Goal: Transaction & Acquisition: Purchase product/service

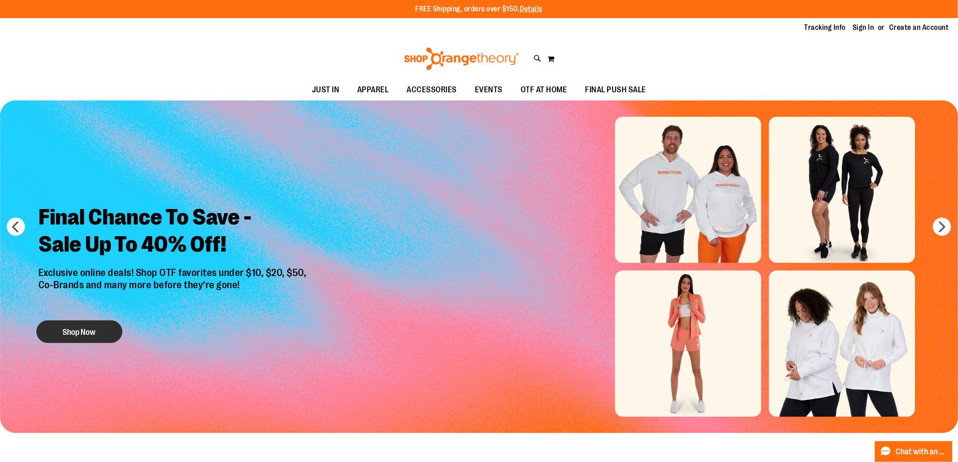
click at [107, 338] on button "Shop Now" at bounding box center [79, 332] width 86 height 23
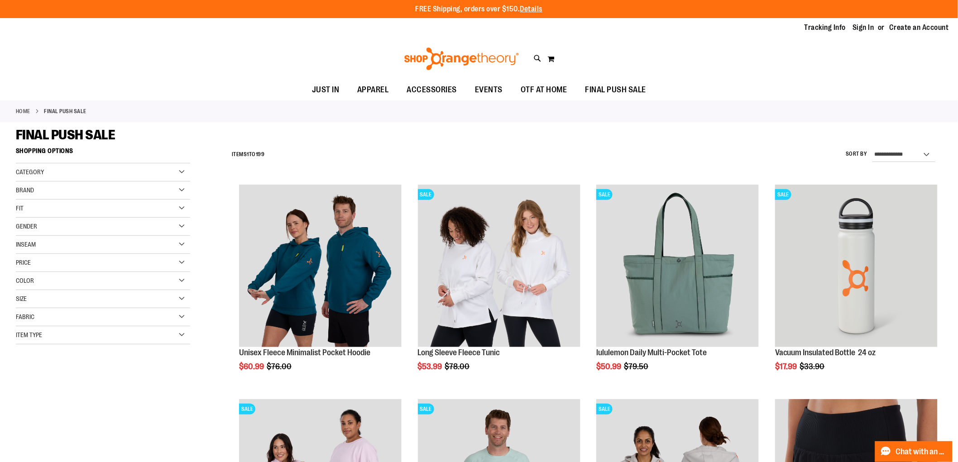
click at [94, 297] on div "Size" at bounding box center [103, 299] width 174 height 18
click at [125, 327] on div "2XL" at bounding box center [122, 322] width 14 height 14
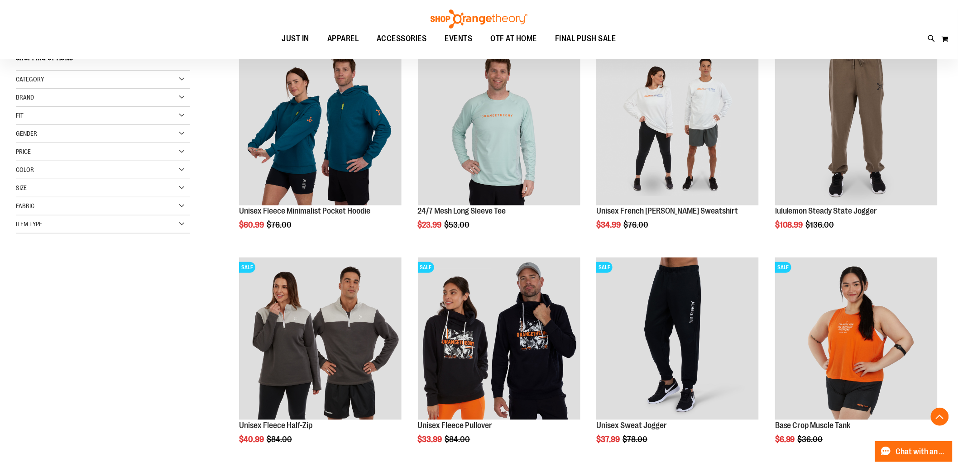
scroll to position [143, 0]
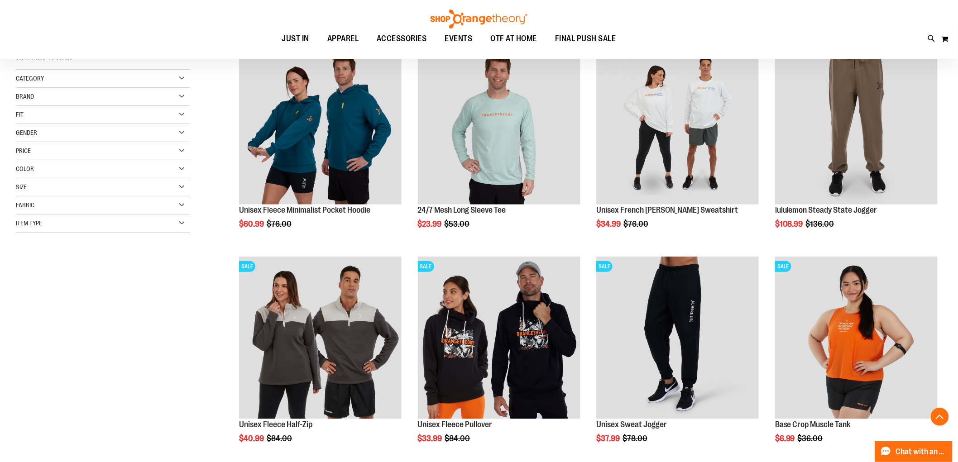
click at [101, 187] on div "Size" at bounding box center [103, 187] width 174 height 18
click at [134, 211] on div "2X" at bounding box center [138, 210] width 14 height 14
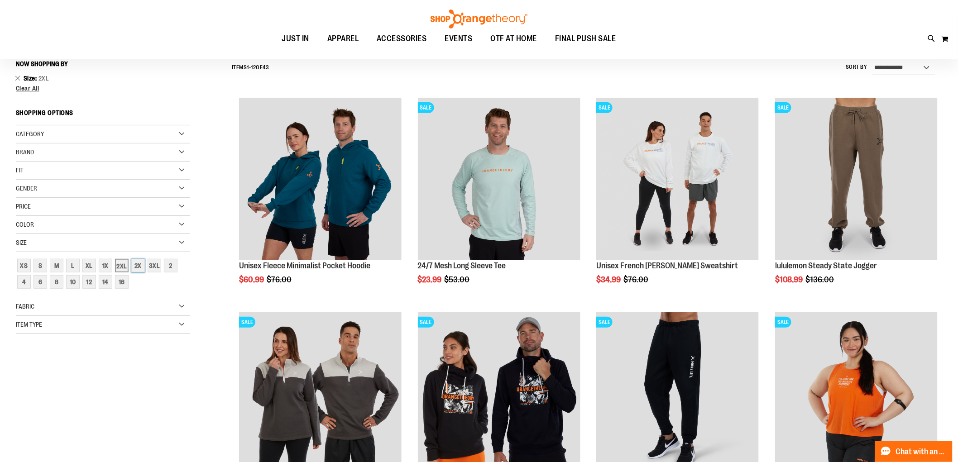
scroll to position [84, 0]
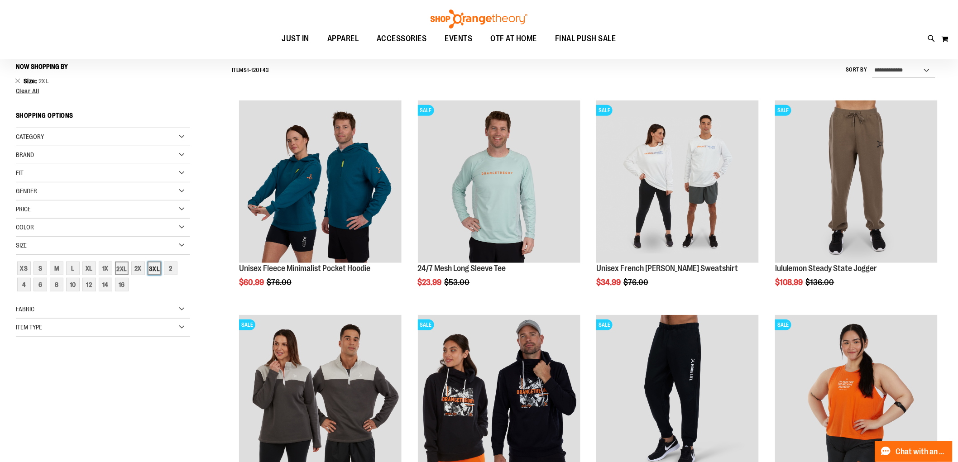
click at [151, 267] on div "3XL" at bounding box center [155, 269] width 14 height 14
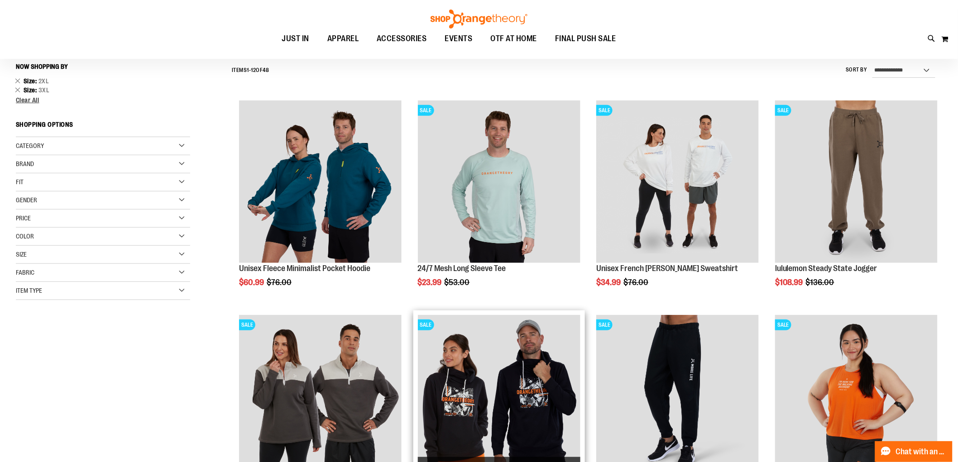
scroll to position [135, 0]
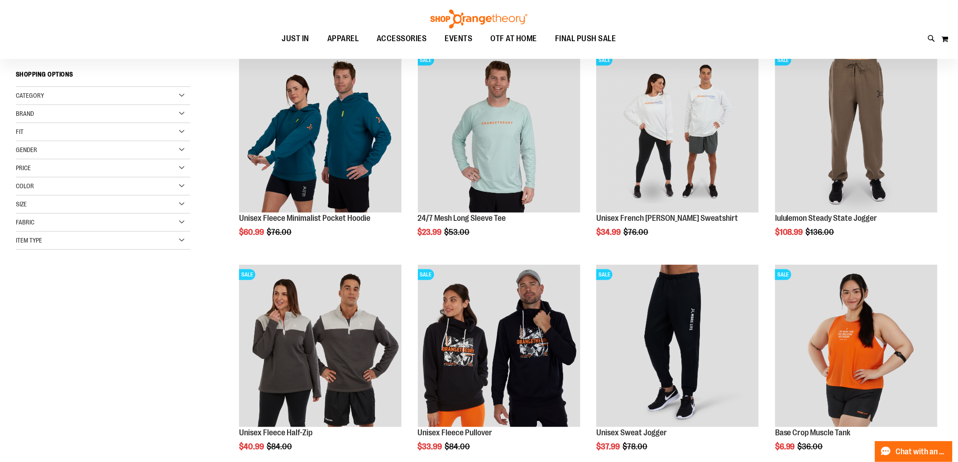
click at [169, 205] on div "Size" at bounding box center [103, 205] width 174 height 18
click at [136, 229] on div "2X" at bounding box center [138, 228] width 14 height 14
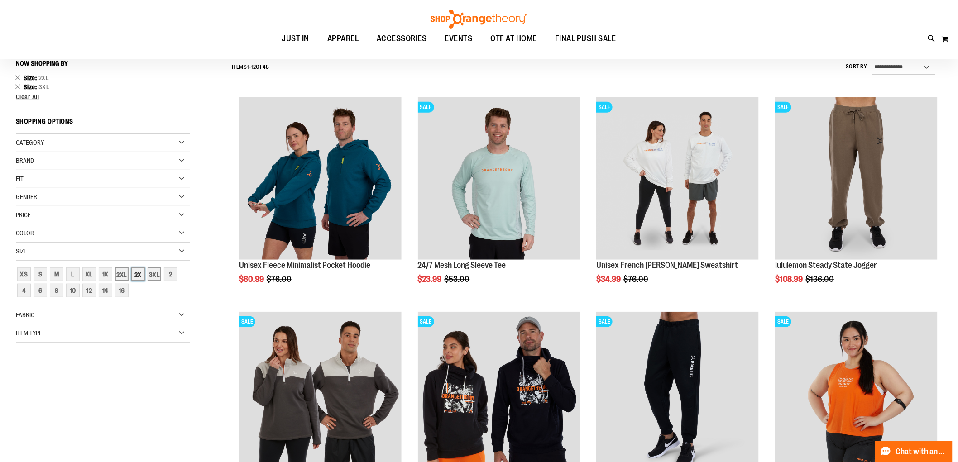
scroll to position [84, 0]
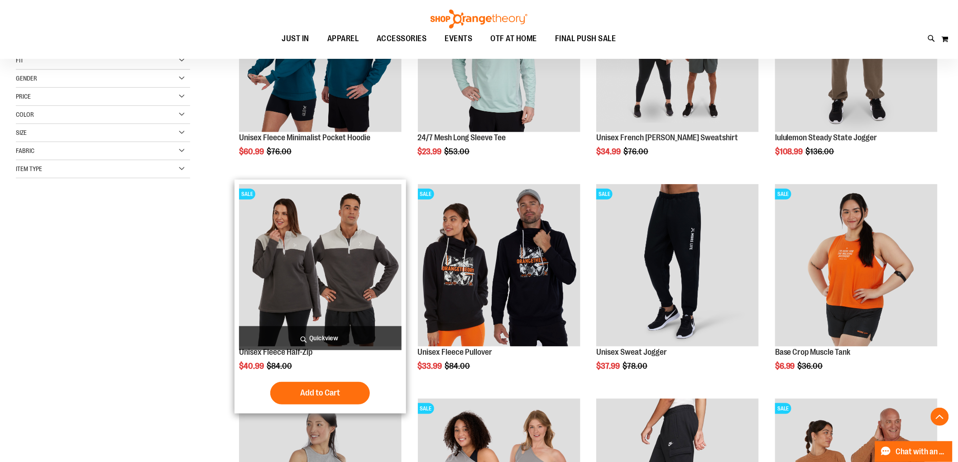
scroll to position [235, 0]
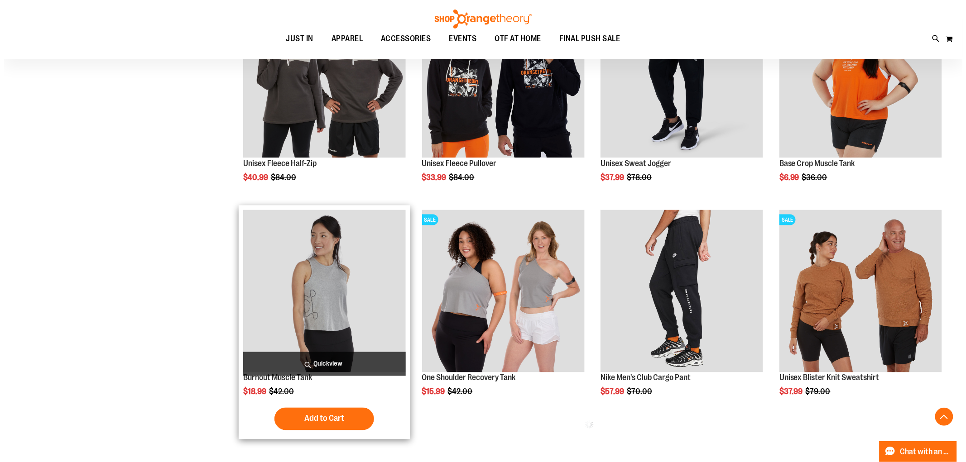
scroll to position [437, 0]
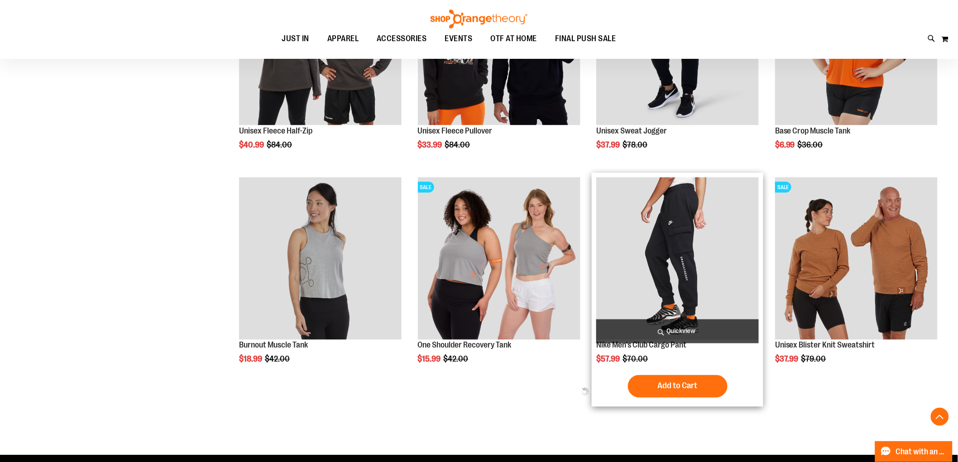
click at [696, 332] on span "Quickview" at bounding box center [677, 332] width 163 height 24
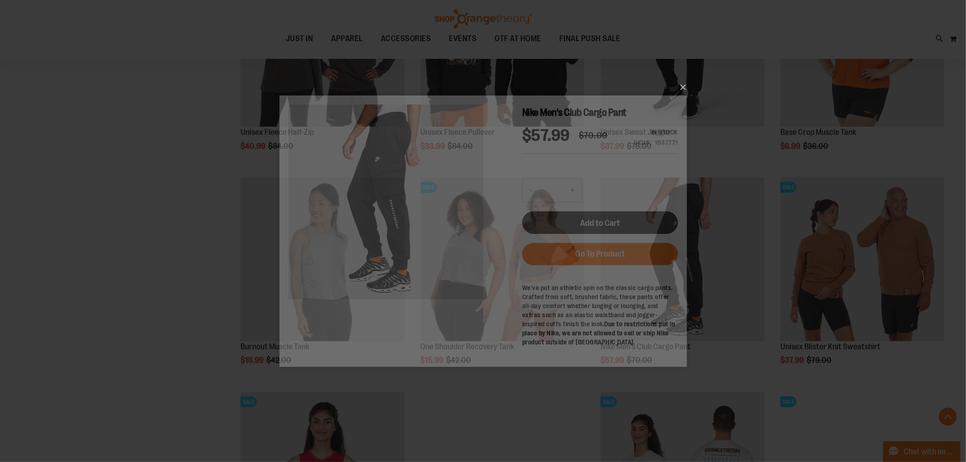
scroll to position [0, 0]
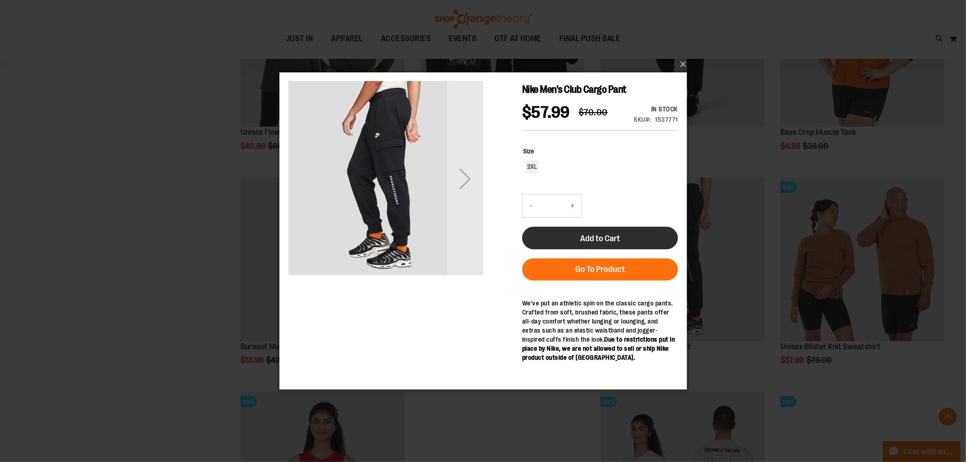
click at [595, 237] on span "Add to Cart" at bounding box center [600, 238] width 40 height 10
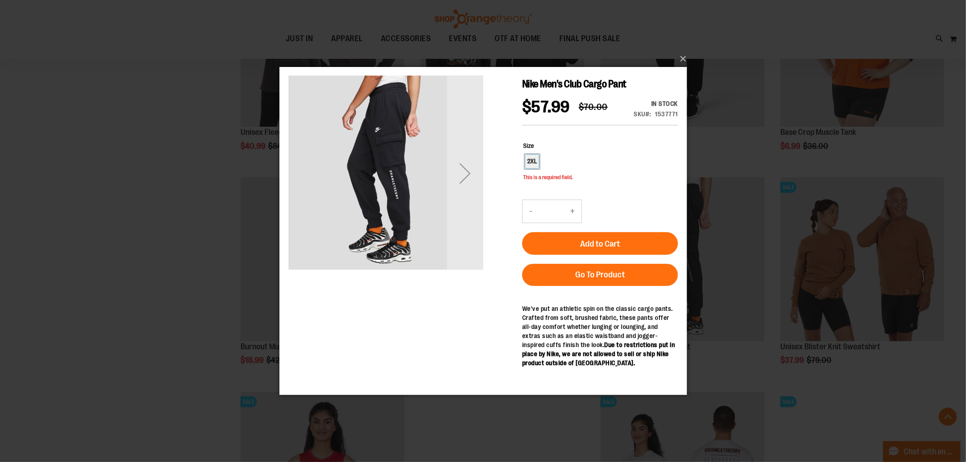
click at [527, 157] on div "2XL" at bounding box center [532, 161] width 14 height 14
type input "***"
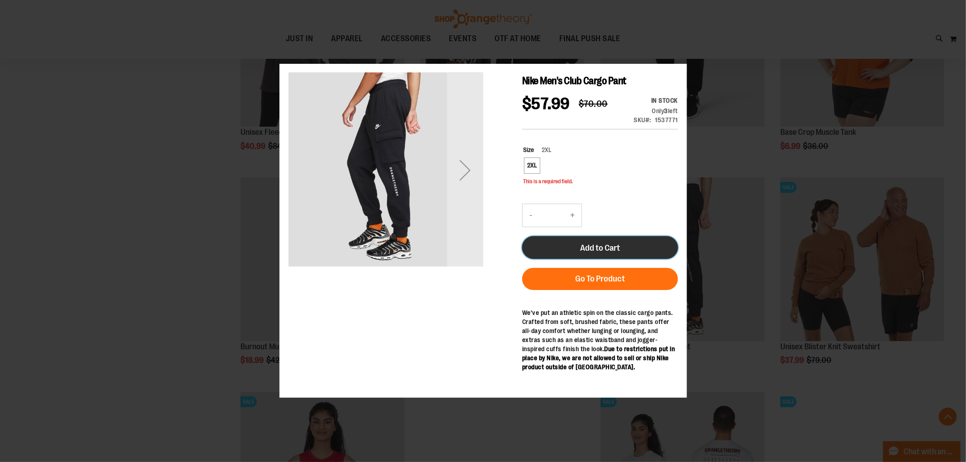
click at [589, 256] on button "Add to Cart" at bounding box center [600, 247] width 156 height 23
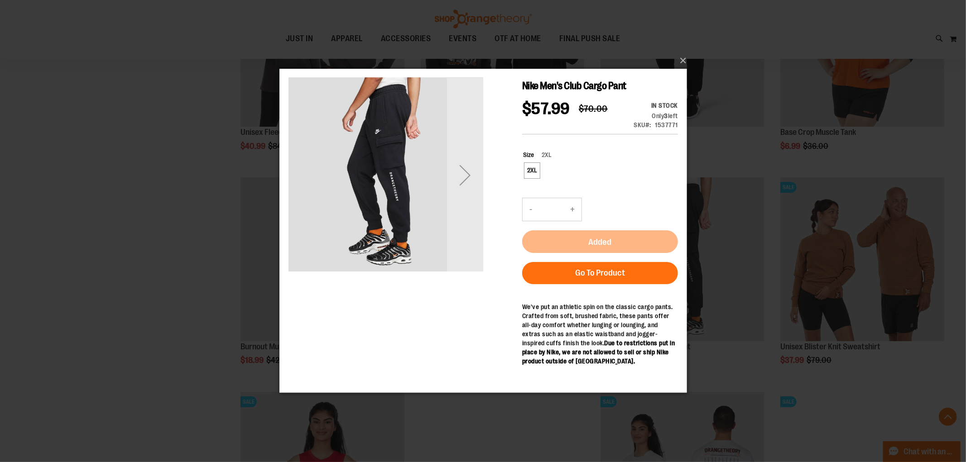
click at [743, 205] on div "×" at bounding box center [483, 231] width 966 height 462
click at [685, 57] on button "×" at bounding box center [486, 61] width 408 height 20
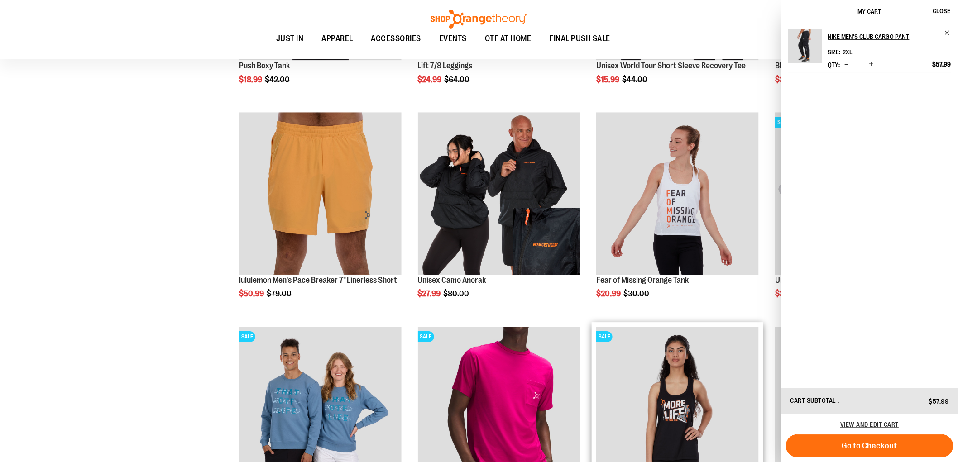
scroll to position [932, 0]
click at [948, 10] on span "Close" at bounding box center [942, 10] width 18 height 7
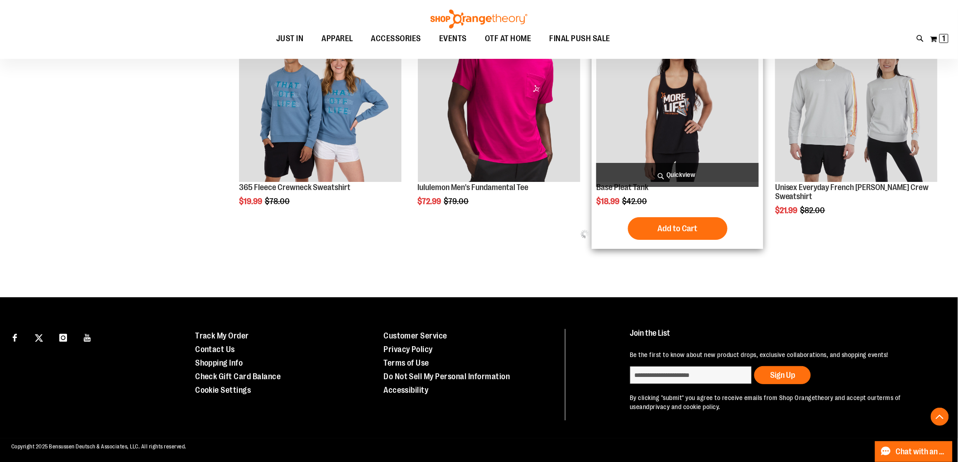
scroll to position [1242, 0]
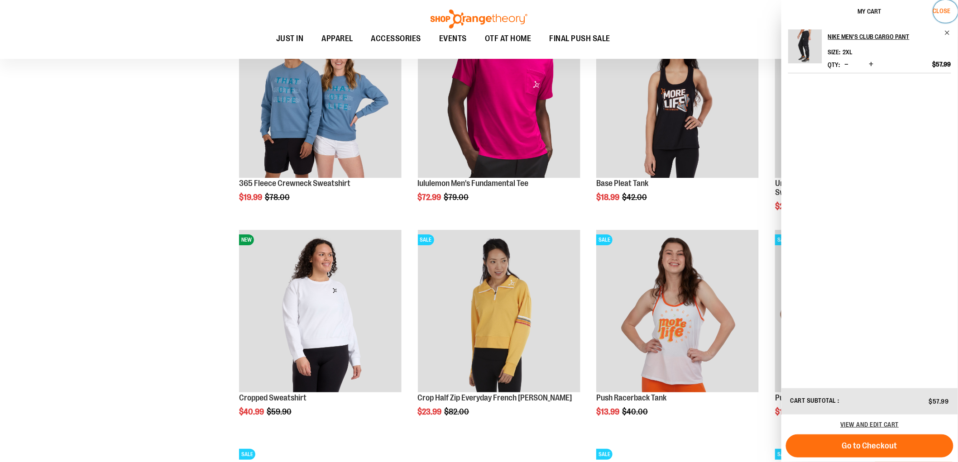
click at [943, 14] on button "Close" at bounding box center [946, 11] width 24 height 23
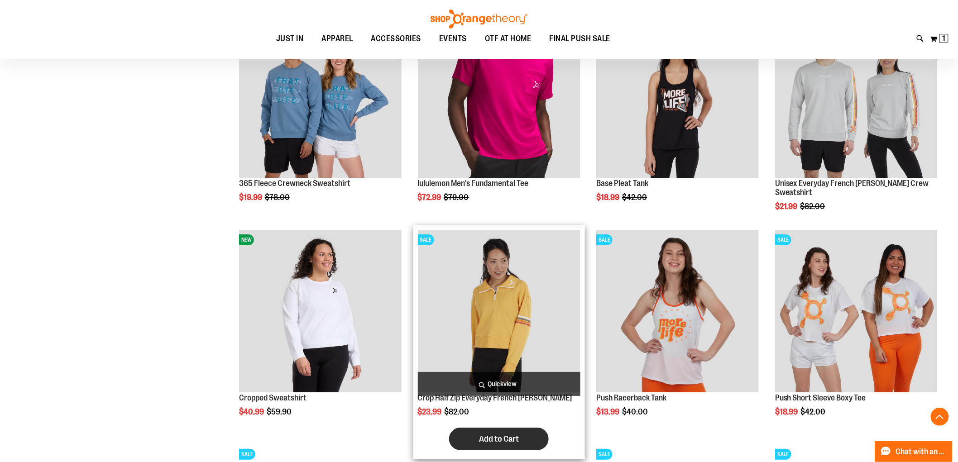
click at [497, 438] on span "Add to Cart" at bounding box center [499, 439] width 40 height 10
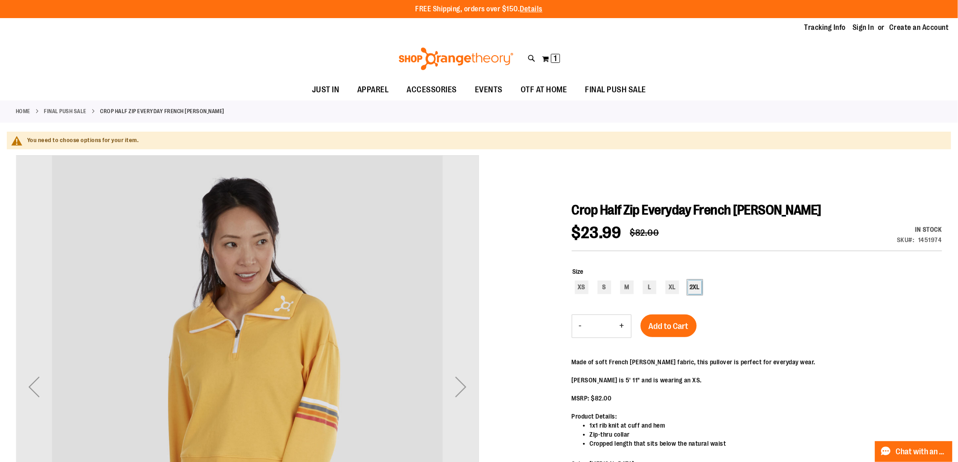
click at [694, 294] on div "2XL" at bounding box center [695, 288] width 14 height 14
type input "***"
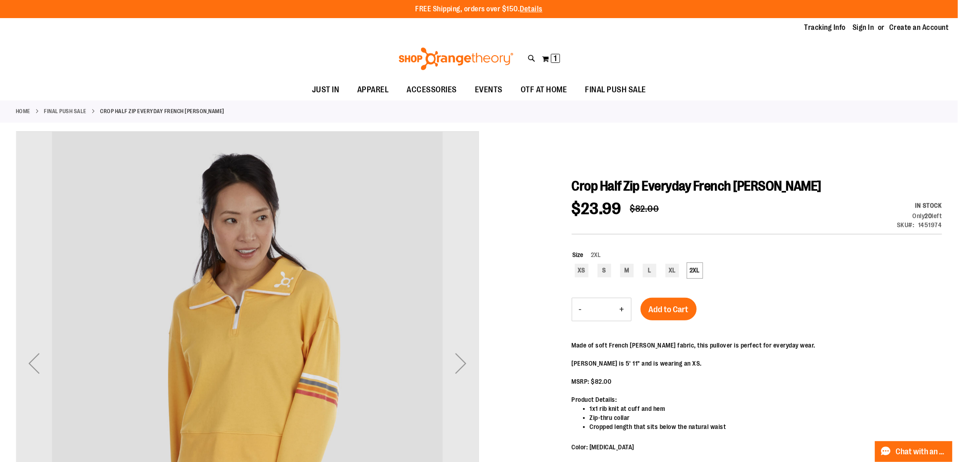
click at [655, 318] on button "Add to Cart" at bounding box center [669, 309] width 56 height 23
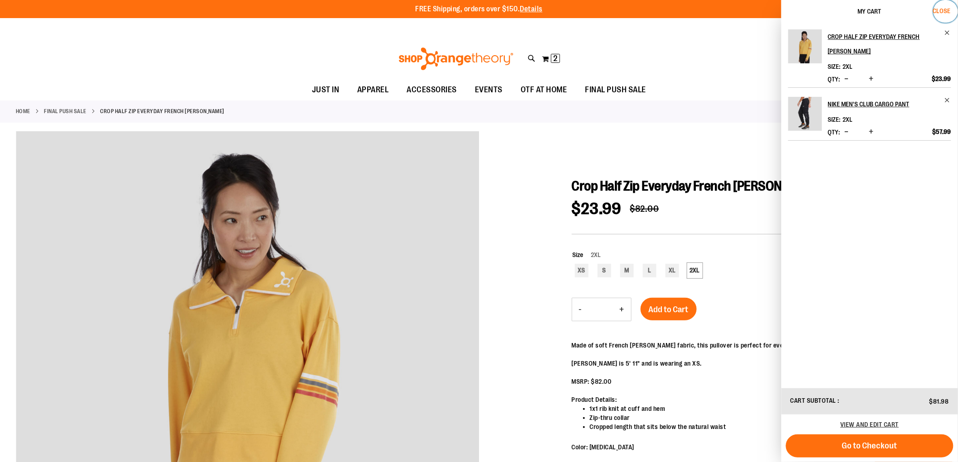
click at [943, 6] on button "Close" at bounding box center [946, 11] width 24 height 23
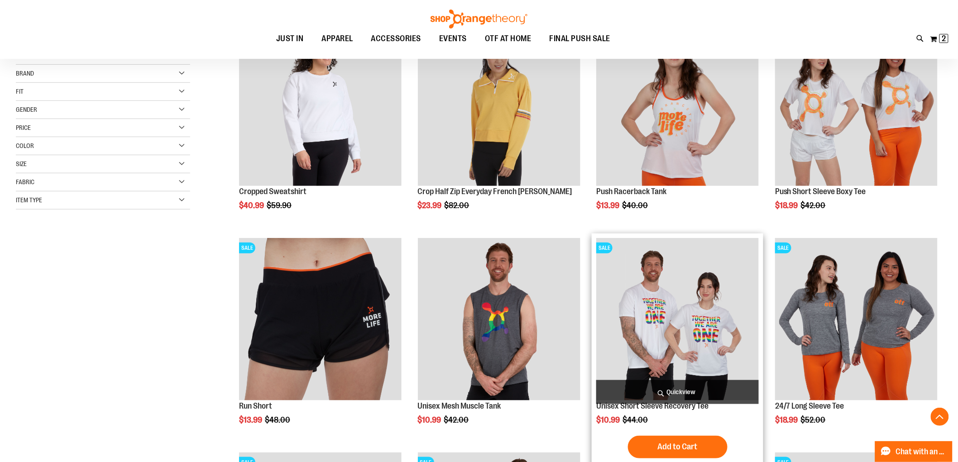
scroll to position [251, 0]
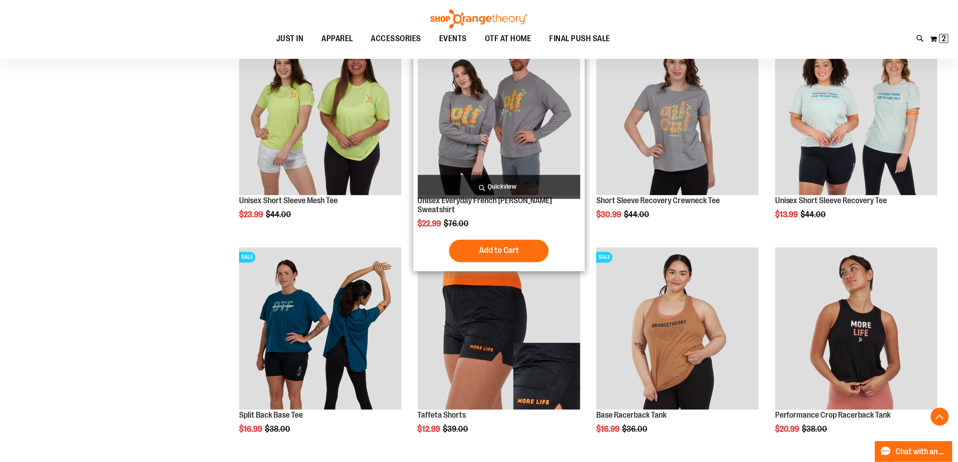
scroll to position [654, 0]
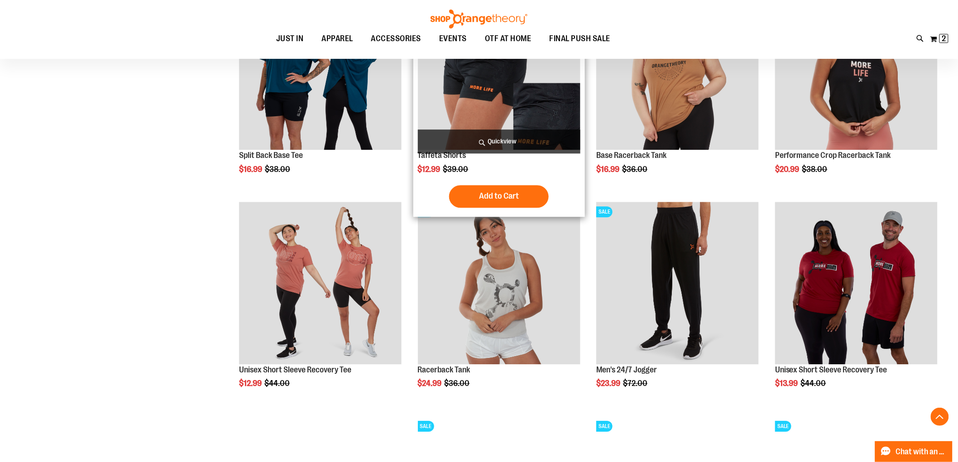
scroll to position [906, 0]
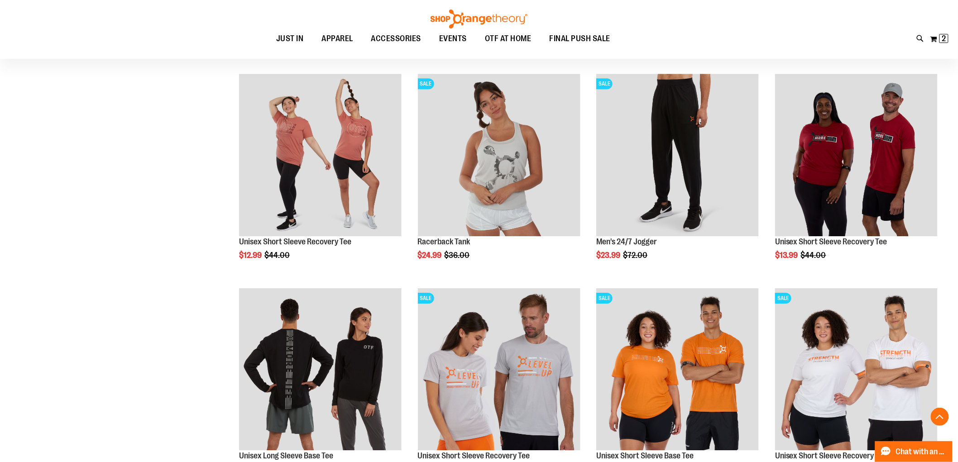
scroll to position [956, 0]
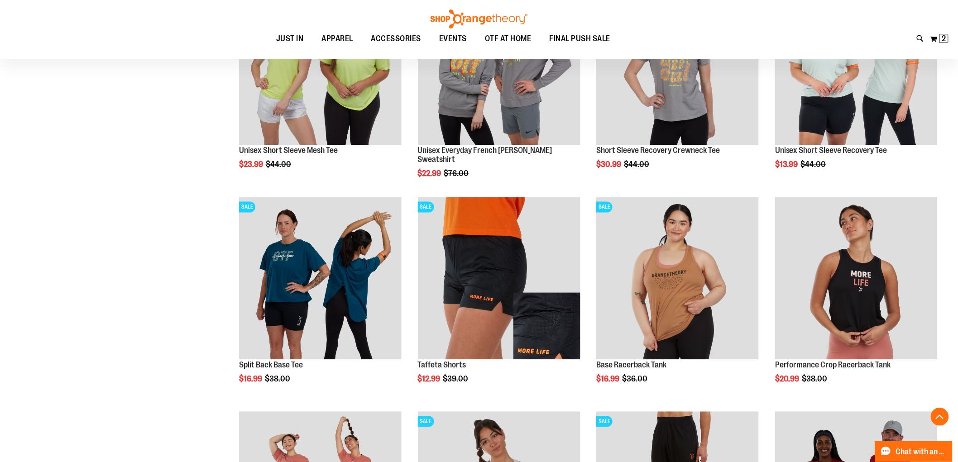
scroll to position [302, 0]
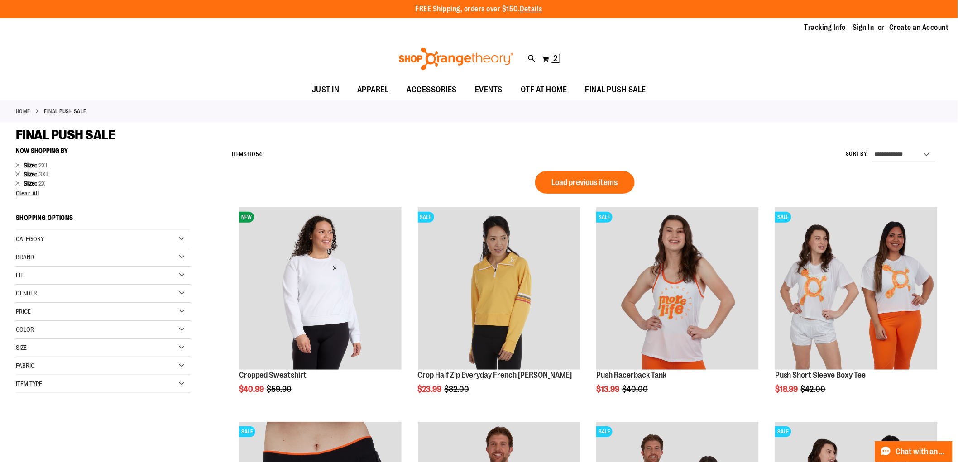
click at [567, 179] on span "Load previous items" at bounding box center [585, 182] width 66 height 9
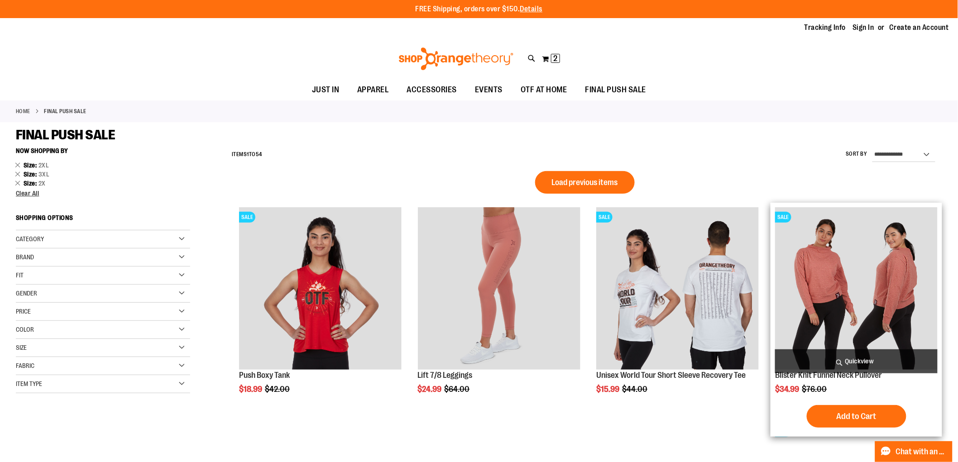
click at [847, 354] on span "Quickview" at bounding box center [856, 362] width 163 height 24
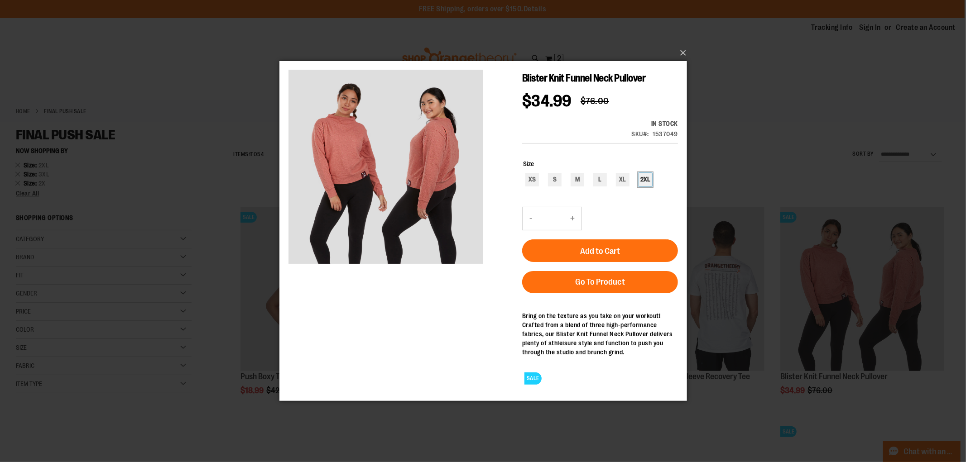
click at [643, 182] on div "2XL" at bounding box center [645, 180] width 14 height 14
type input "***"
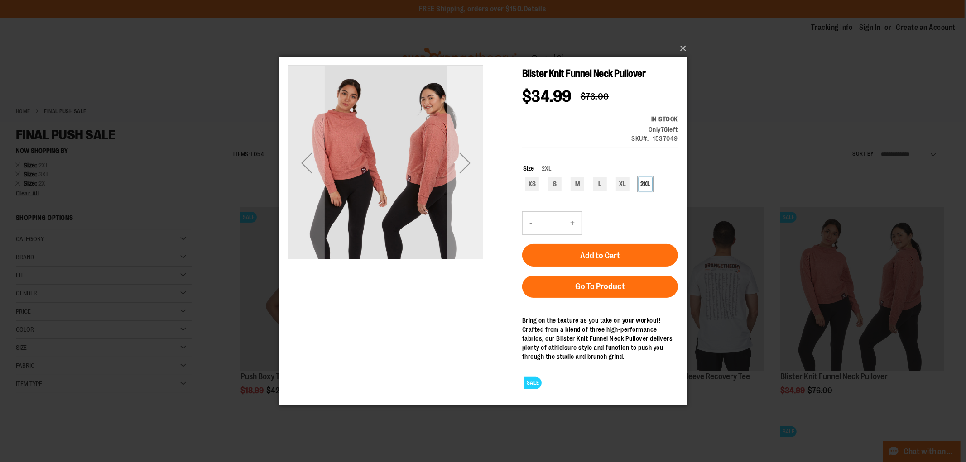
click at [470, 181] on div "Next" at bounding box center [465, 162] width 36 height 195
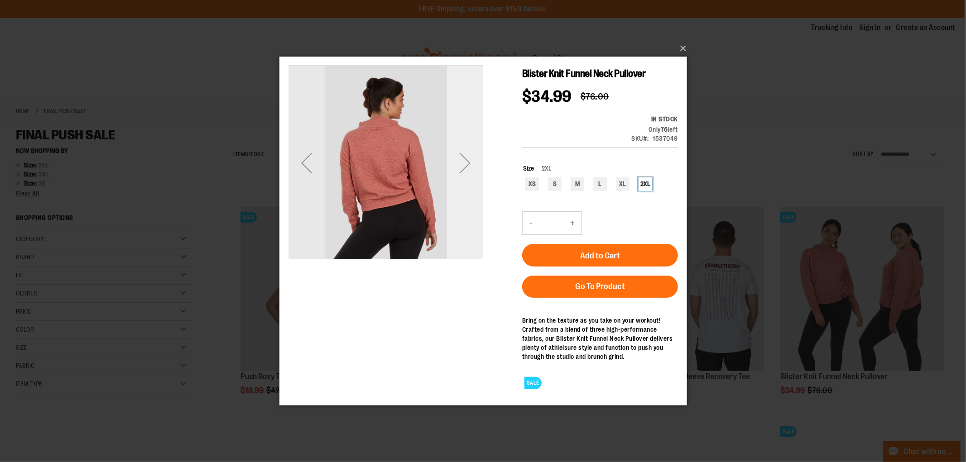
click at [463, 179] on div "Next" at bounding box center [465, 162] width 36 height 36
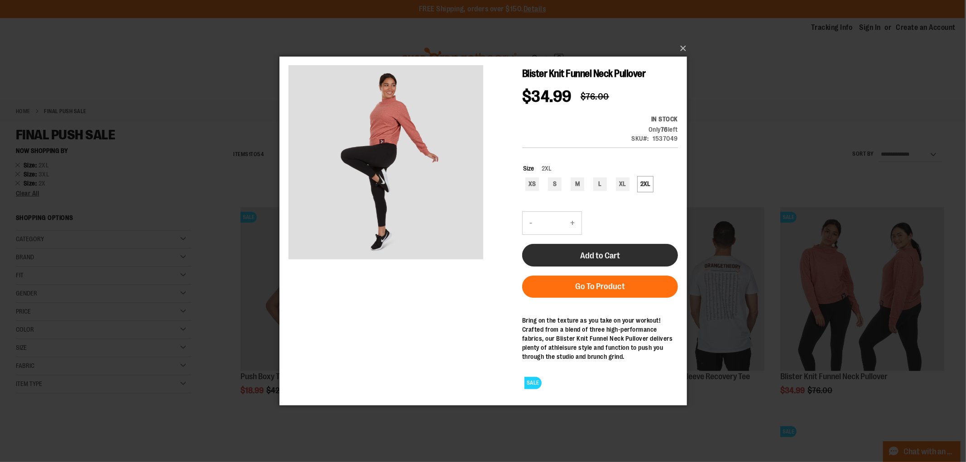
click at [606, 251] on span "Add to Cart" at bounding box center [600, 255] width 40 height 10
click at [686, 45] on button "×" at bounding box center [486, 48] width 408 height 20
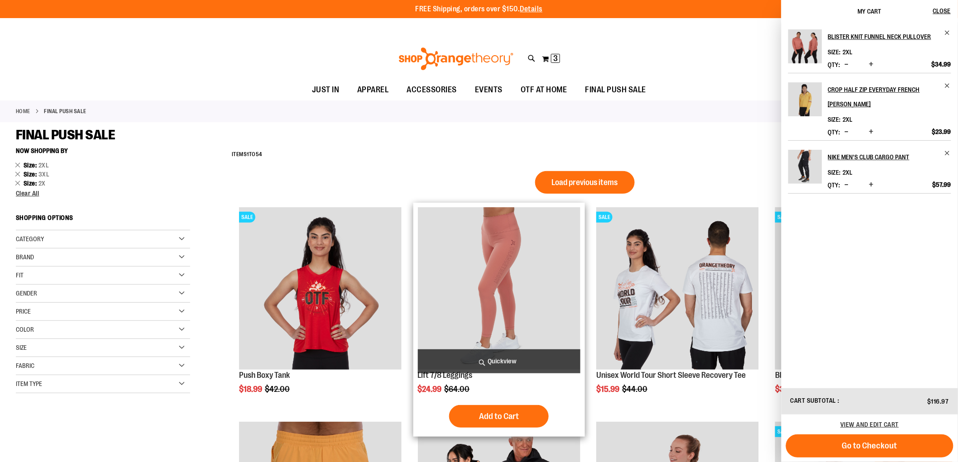
click at [532, 363] on span "Quickview" at bounding box center [499, 362] width 163 height 24
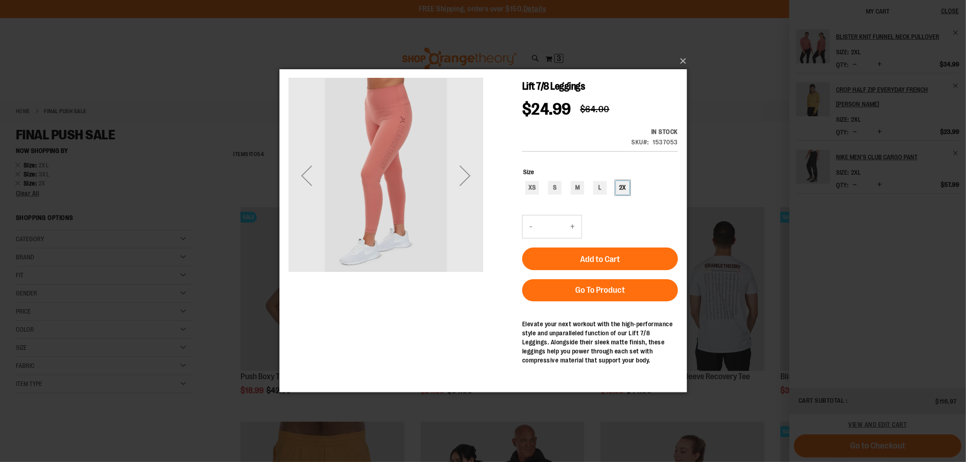
click at [621, 188] on div "2X" at bounding box center [622, 188] width 14 height 14
type input "***"
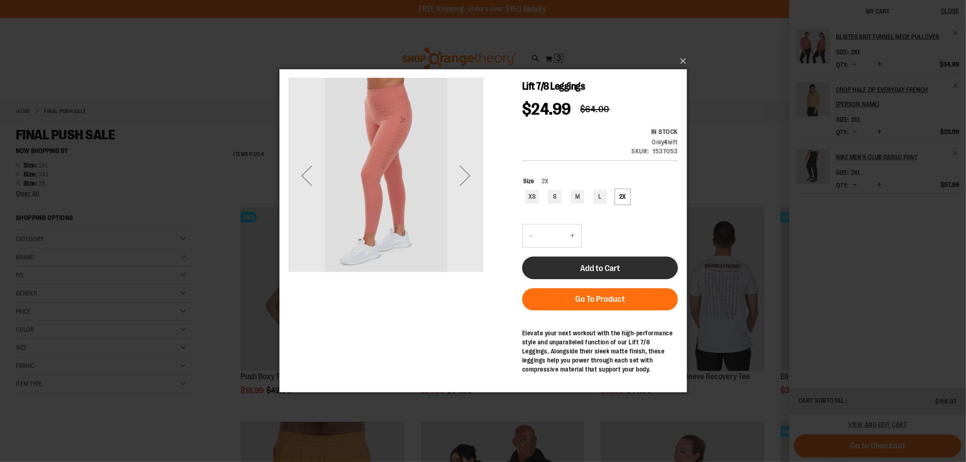
click at [615, 265] on span "Add to Cart" at bounding box center [600, 269] width 40 height 10
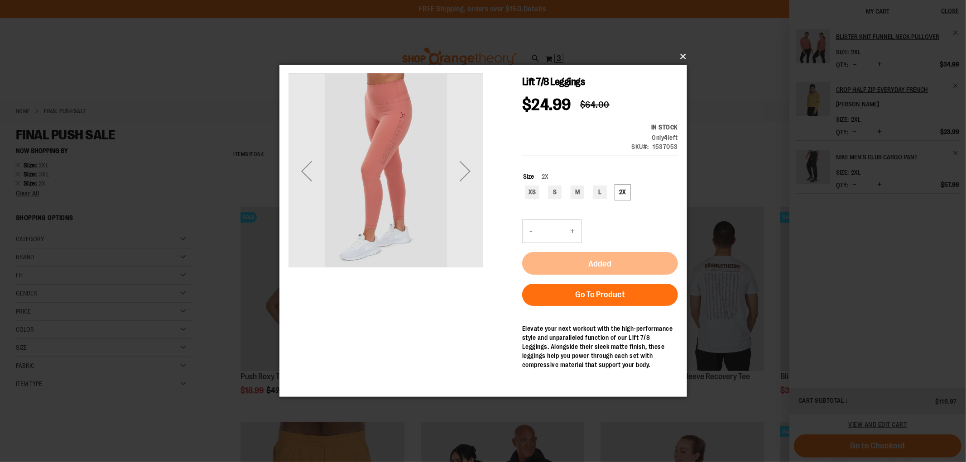
click at [685, 55] on button "×" at bounding box center [486, 57] width 408 height 20
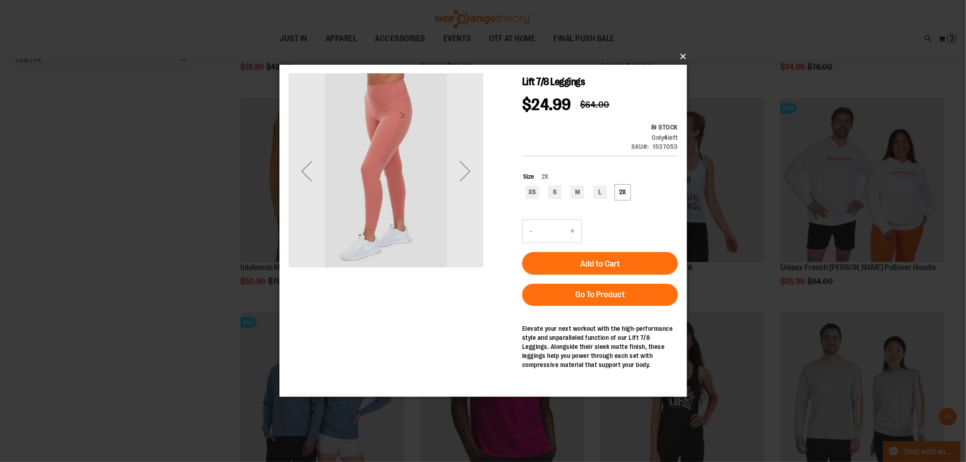
click at [681, 54] on button "×" at bounding box center [486, 57] width 408 height 20
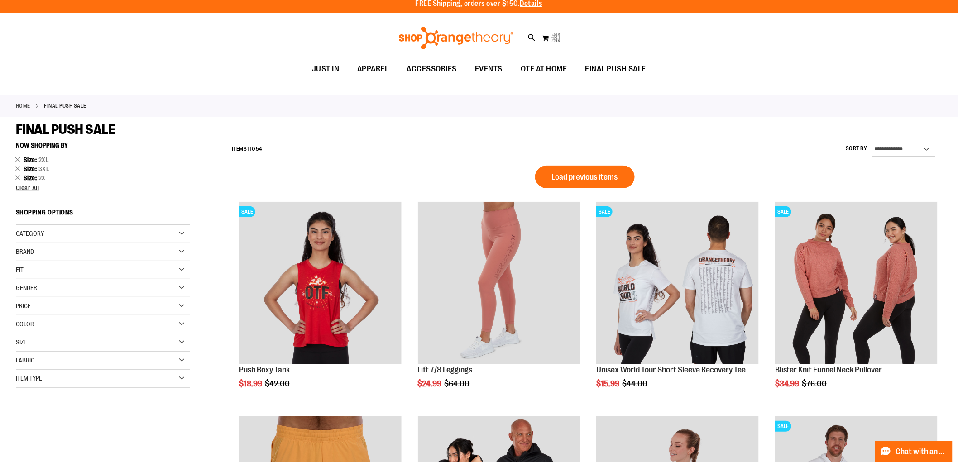
scroll to position [0, 0]
